Goal: Complete application form

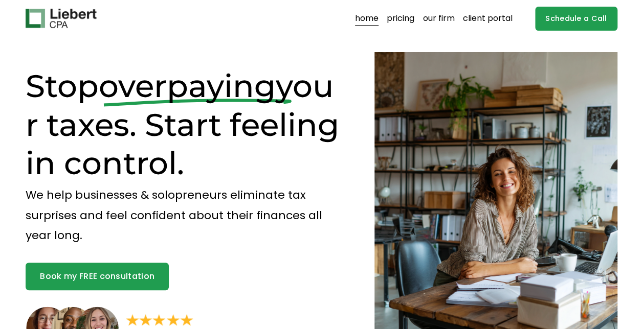
click at [403, 23] on link "pricing" at bounding box center [401, 18] width 28 height 16
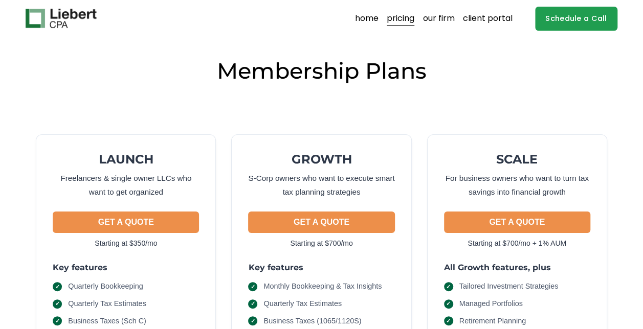
click at [366, 23] on link "home" at bounding box center [367, 18] width 24 height 16
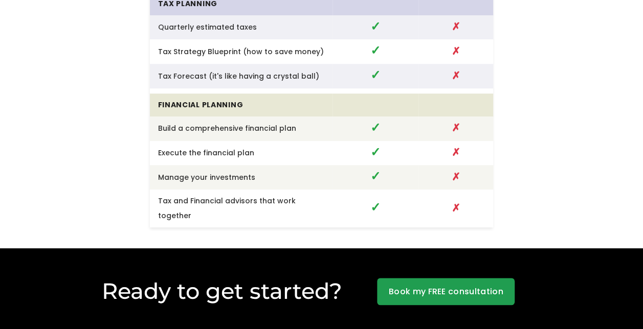
scroll to position [2261, 0]
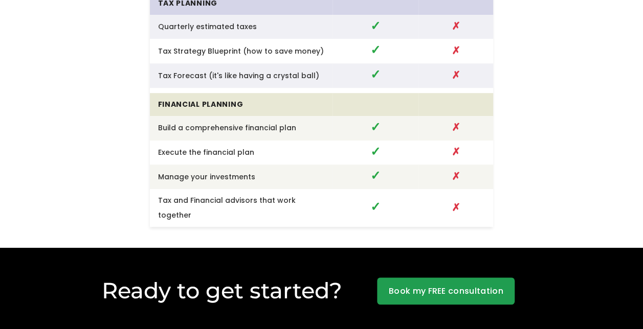
click at [412, 278] on link "Book my FREE consultation" at bounding box center [446, 292] width 138 height 28
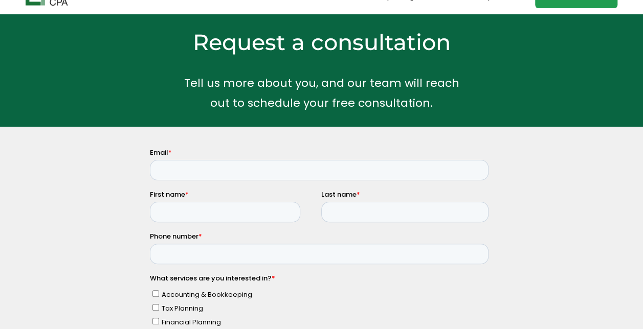
scroll to position [20, 0]
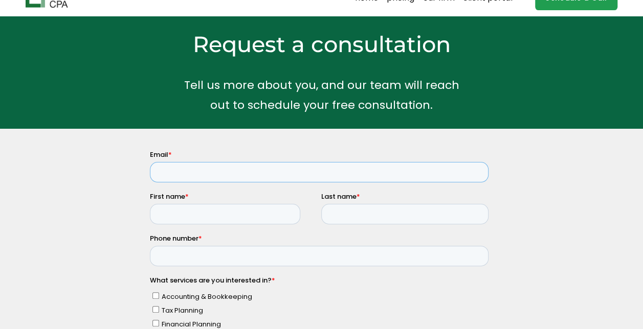
click at [253, 170] on input "Email *" at bounding box center [319, 172] width 339 height 20
type input "megan.louise.reese@gmail.com"
click at [234, 217] on input "First name *" at bounding box center [225, 214] width 150 height 20
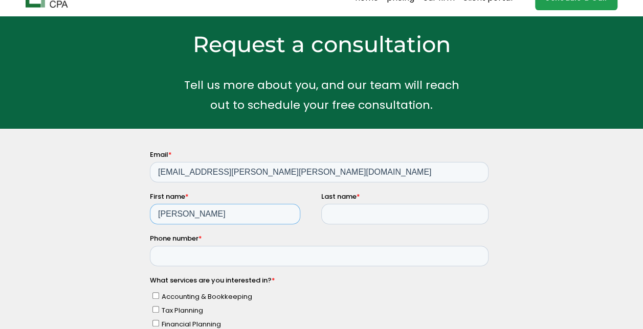
type input "Megan"
type input "Reese"
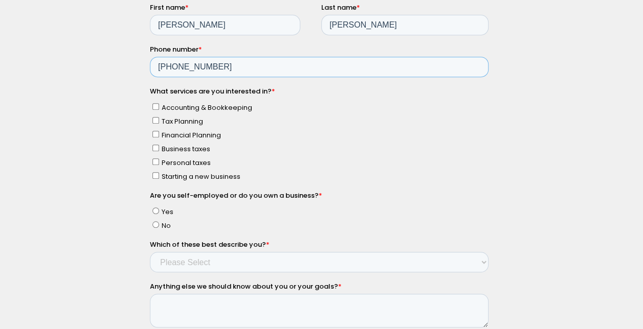
scroll to position [210, 0]
type input "917-601-6125"
click at [155, 121] on input "Tax Planning" at bounding box center [155, 120] width 7 height 7
checkbox input "true"
click at [156, 162] on input "Personal taxes" at bounding box center [155, 162] width 7 height 7
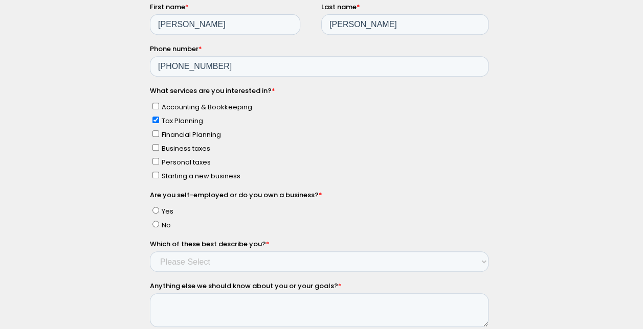
checkbox input "true"
click at [156, 222] on input "No" at bounding box center [155, 225] width 7 height 7
radio input "true"
click at [197, 258] on select "Please Select Income < $100k Income between $100k-$250k Income between $250k-$5…" at bounding box center [319, 262] width 339 height 20
select select "Income between $350k-$500k"
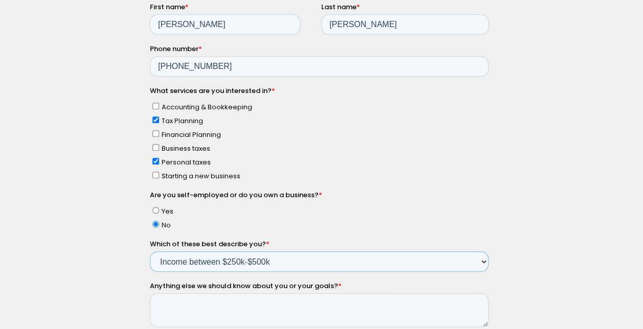
click at [150, 273] on select "Please Select Income < $100k Income between $100k-$250k Income between $250k-$5…" at bounding box center [319, 262] width 339 height 20
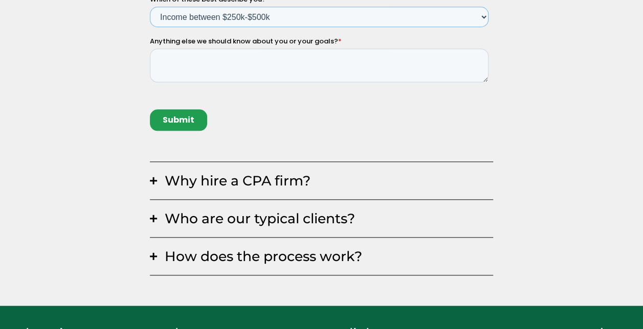
scroll to position [455, 0]
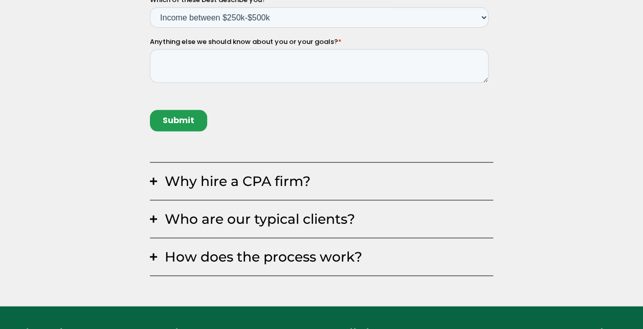
click at [274, 222] on span "Who are our typical clients?" at bounding box center [325, 219] width 336 height 17
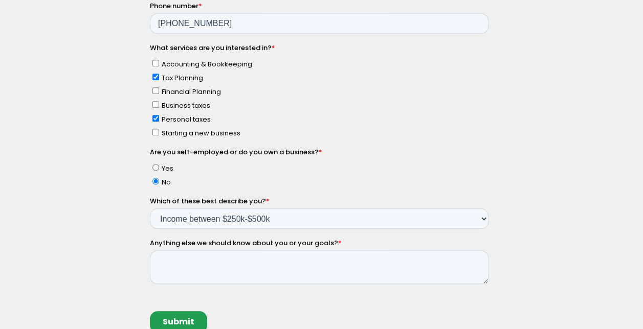
scroll to position [253, 0]
click at [263, 273] on textarea "Anything else we should know about you or your goals? *" at bounding box center [319, 269] width 339 height 34
type textarea "I"
type textarea "M"
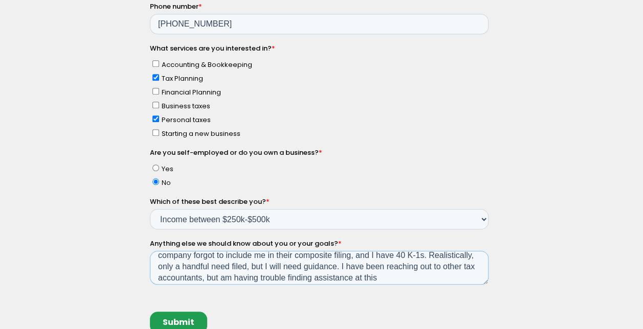
scroll to position [18, 0]
click at [424, 255] on textarea "I am reaching out to see if you can assist with preparation of my 2024 taxes. M…" at bounding box center [319, 269] width 339 height 34
click at [320, 265] on textarea "I am reaching out to see if you can assist with preparation of my 2024 taxes. M…" at bounding box center [319, 269] width 339 height 34
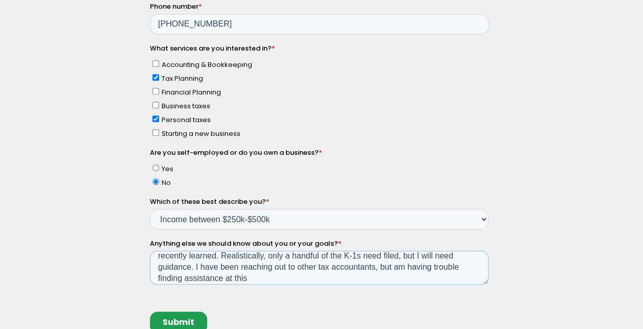
scroll to position [34, 0]
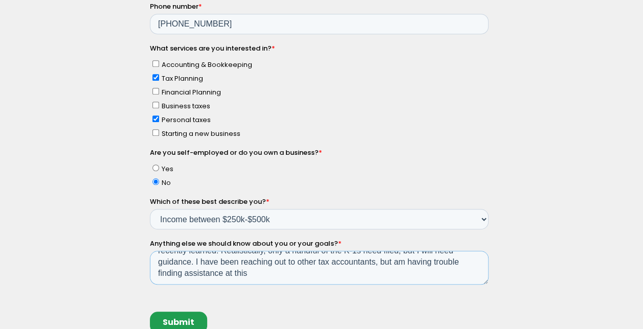
click at [365, 269] on textarea "I am reaching out to see if you can assist with preparation of my 2024 taxes. M…" at bounding box center [319, 269] width 339 height 34
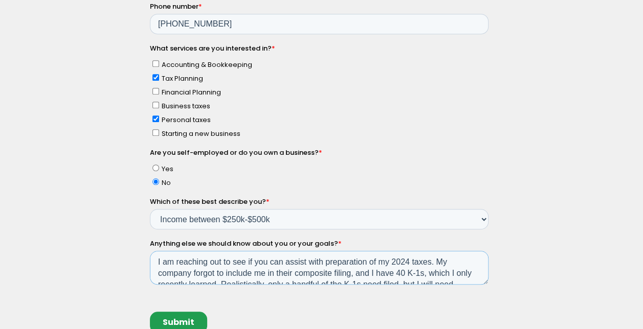
click at [431, 261] on textarea "I am reaching out to see if you can assist with preparation of my 2024 taxes. M…" at bounding box center [319, 269] width 339 height 34
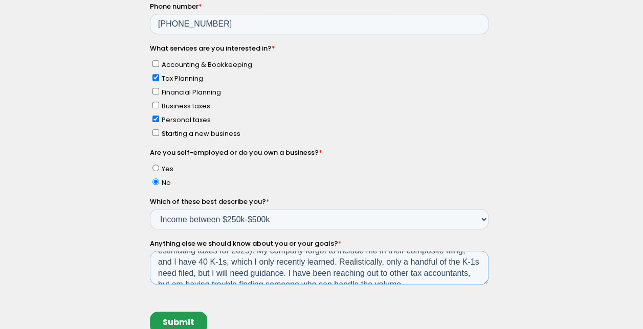
scroll to position [34, 0]
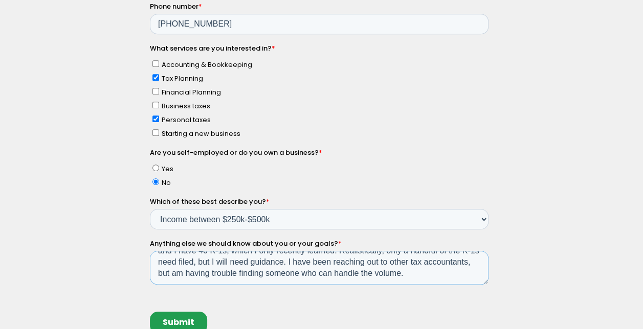
click at [458, 274] on textarea "I am reaching out to see if you can assist with preparation of my 2024 taxes (a…" at bounding box center [319, 269] width 339 height 34
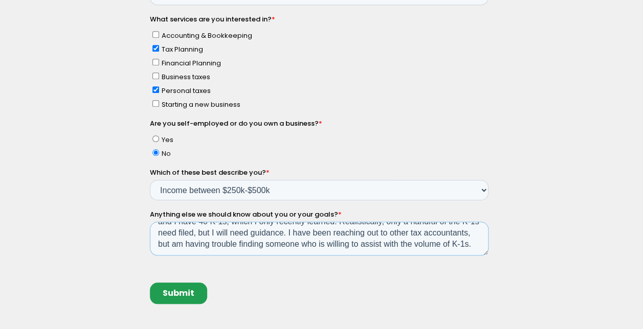
scroll to position [45, 0]
type textarea "I am reaching out to see if you can assist with preparation of my 2024 taxes (a…"
click at [174, 290] on input "Submit" at bounding box center [178, 293] width 57 height 21
